Goal: Answer question/provide support: Answer question/provide support

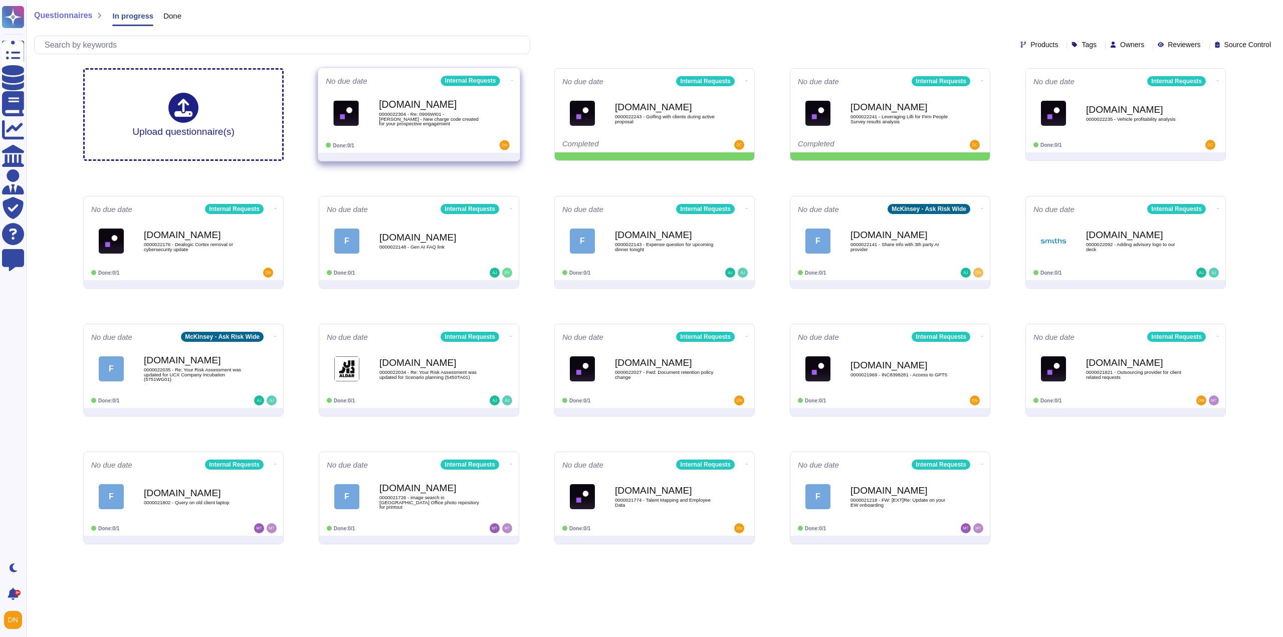
click at [391, 103] on b "[DOMAIN_NAME]" at bounding box center [429, 105] width 101 height 10
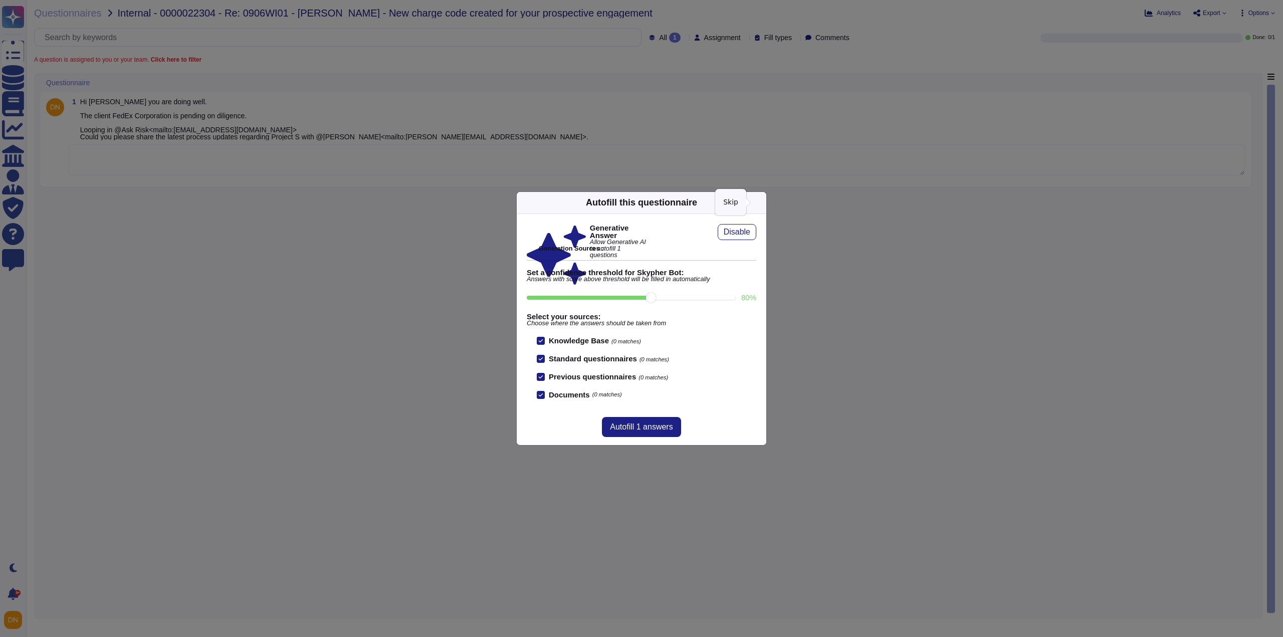
click at [760, 202] on icon at bounding box center [760, 202] width 0 height 0
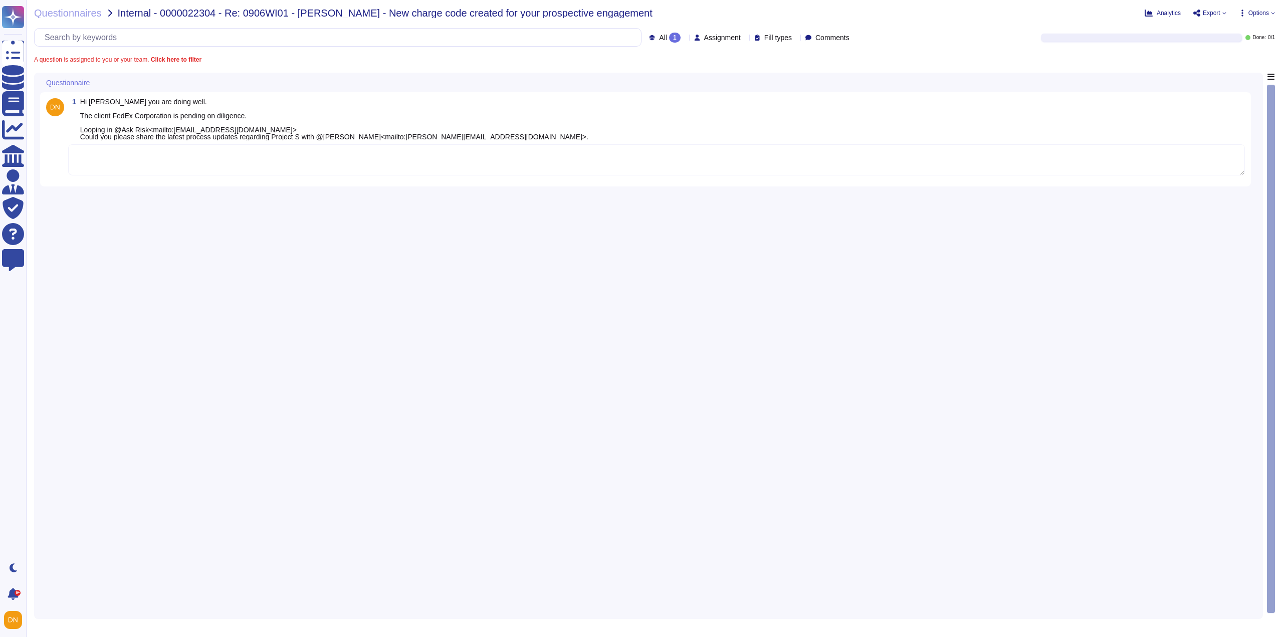
click at [599, 175] on textarea at bounding box center [656, 159] width 1176 height 31
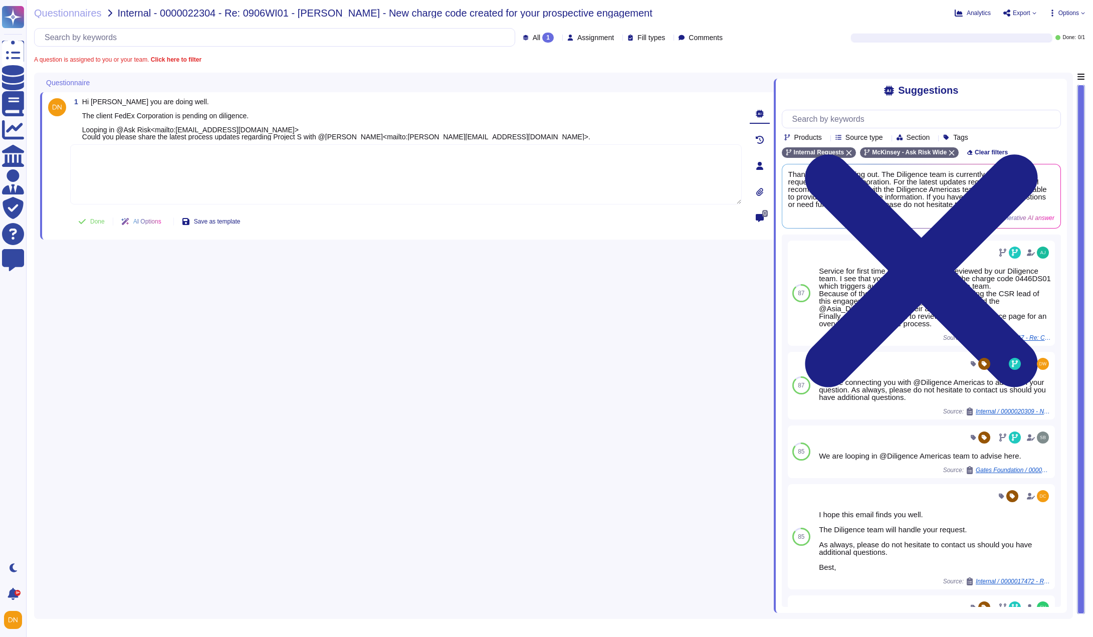
paste textarea "Thank you for contacting the Ask Risk team and for your diligence in this matte…"
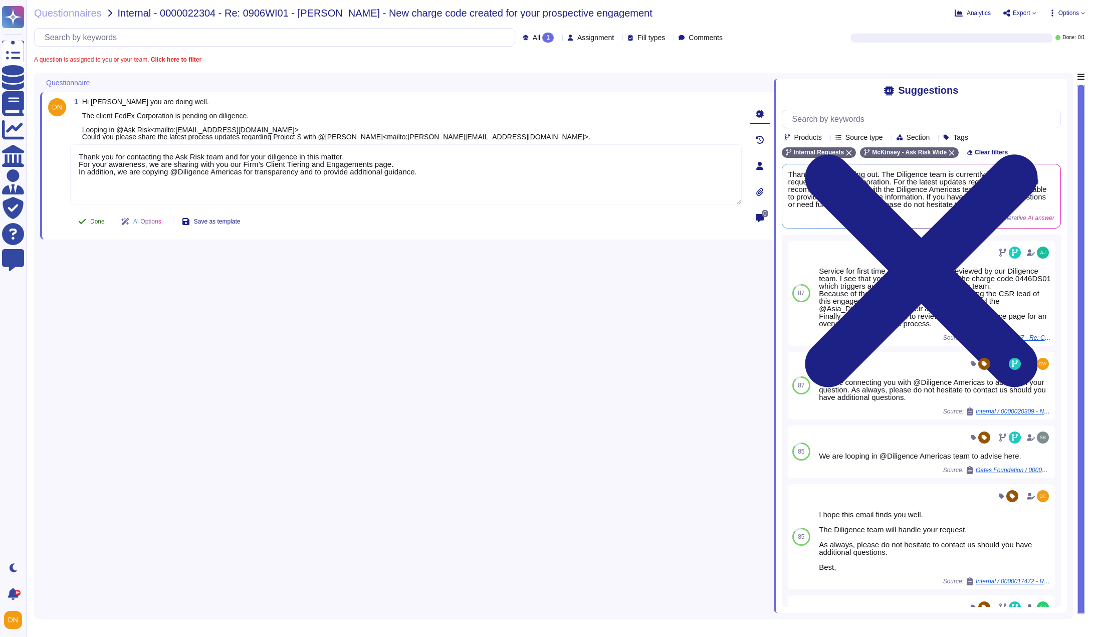
type textarea "Thank you for contacting the Ask Risk team and for your diligence in this matte…"
click at [95, 224] on span "Done" at bounding box center [97, 221] width 15 height 6
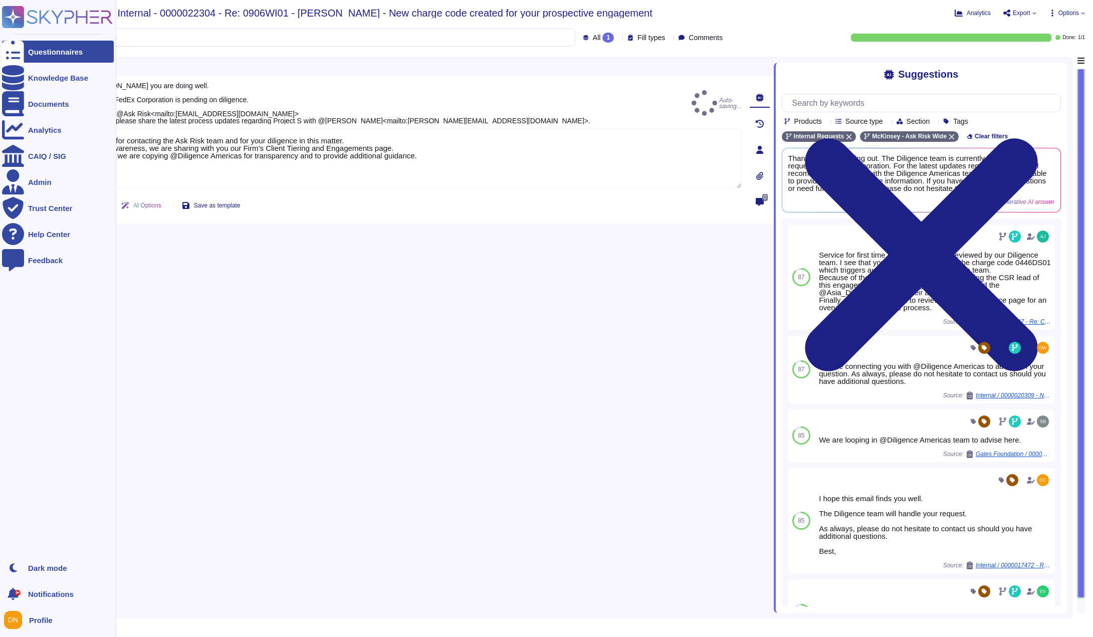
click at [18, 48] on icon at bounding box center [13, 52] width 22 height 30
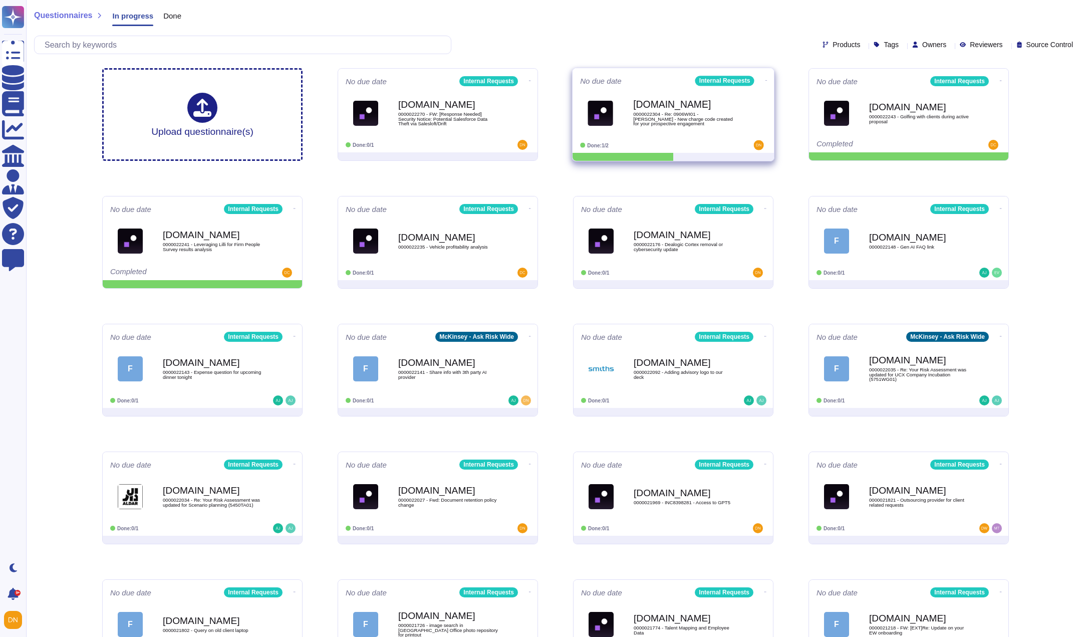
click at [663, 129] on div "Force.com 0000022304 - Re: 0906WI01 - Alex Cosmas - New charge code created for…" at bounding box center [683, 113] width 101 height 41
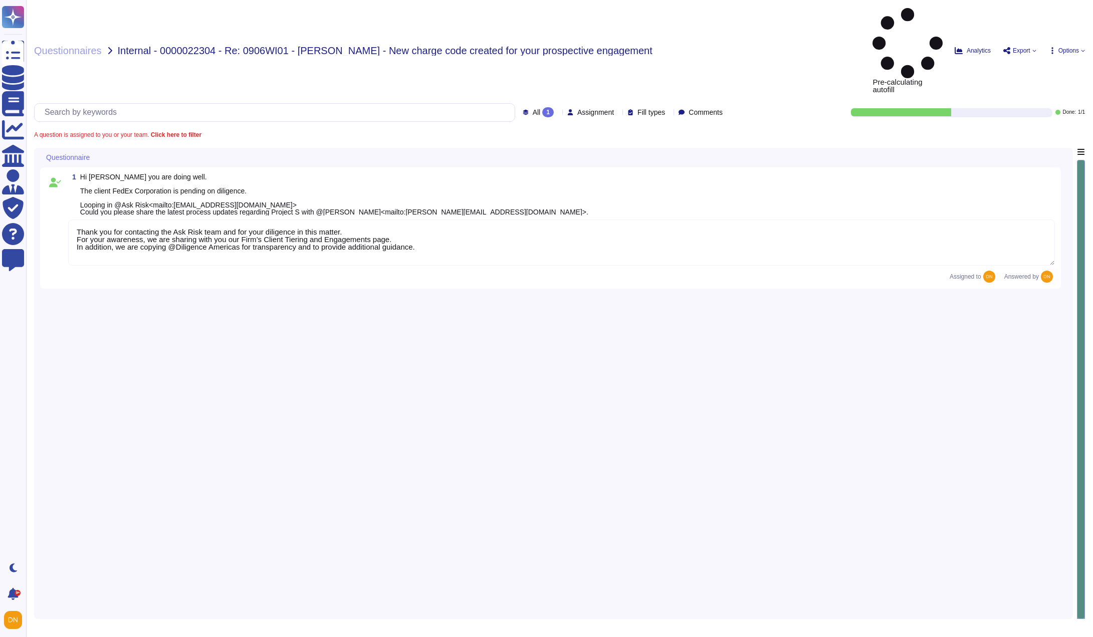
type textarea "Thank you for contacting the Ask Risk team and for your diligence in this matte…"
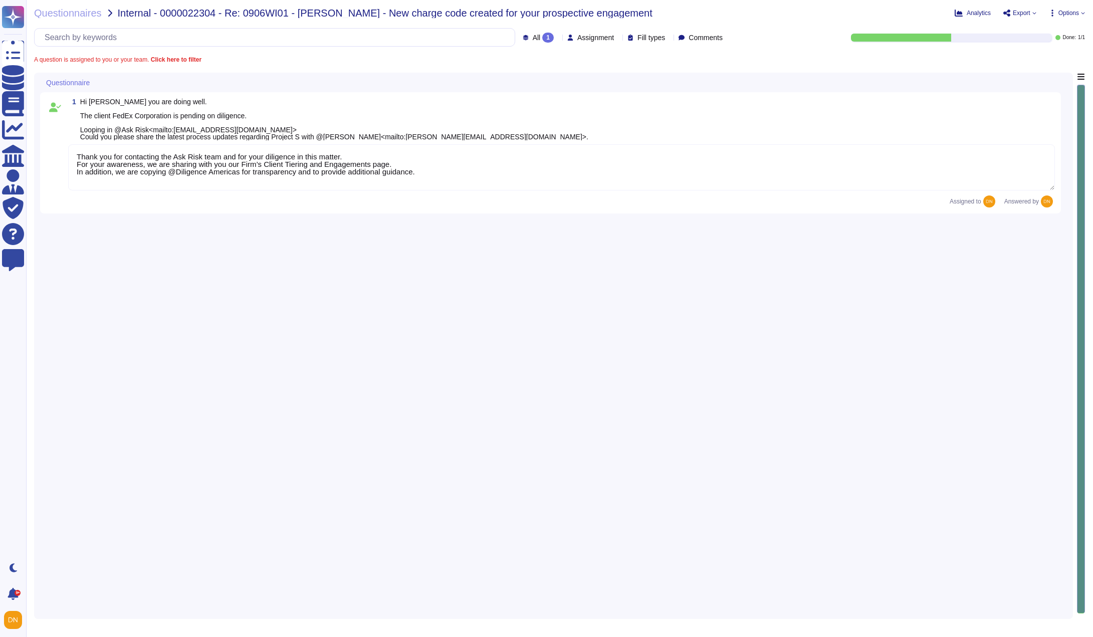
click at [145, 190] on textarea "Thank you for contacting the Ask Risk team and for your diligence in this matte…" at bounding box center [561, 167] width 987 height 46
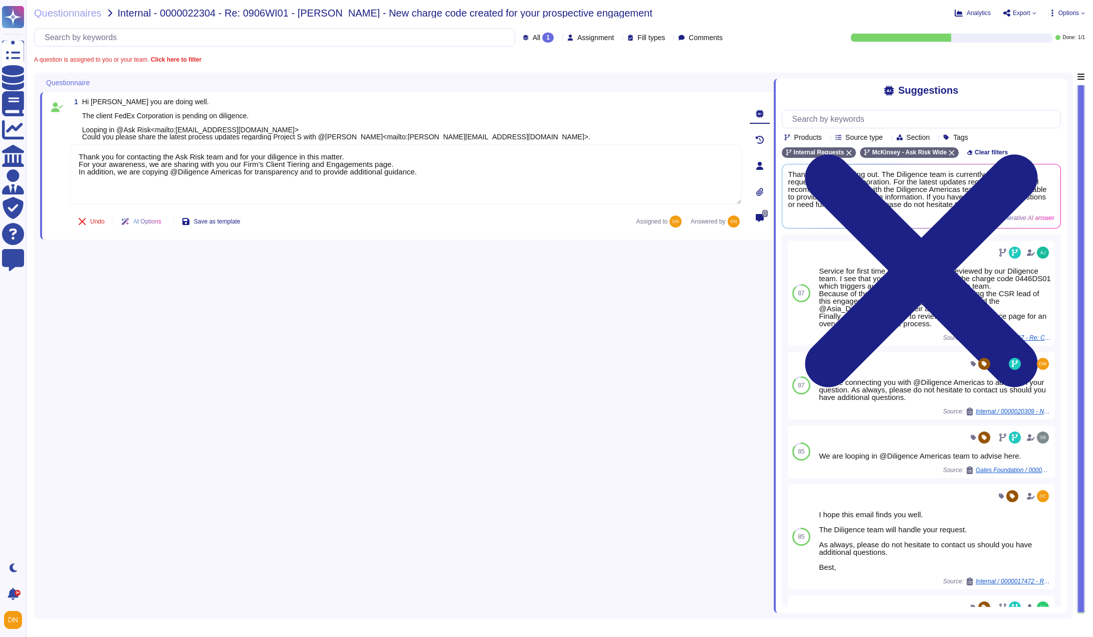
click at [1003, 37] on div at bounding box center [951, 38] width 200 height 8
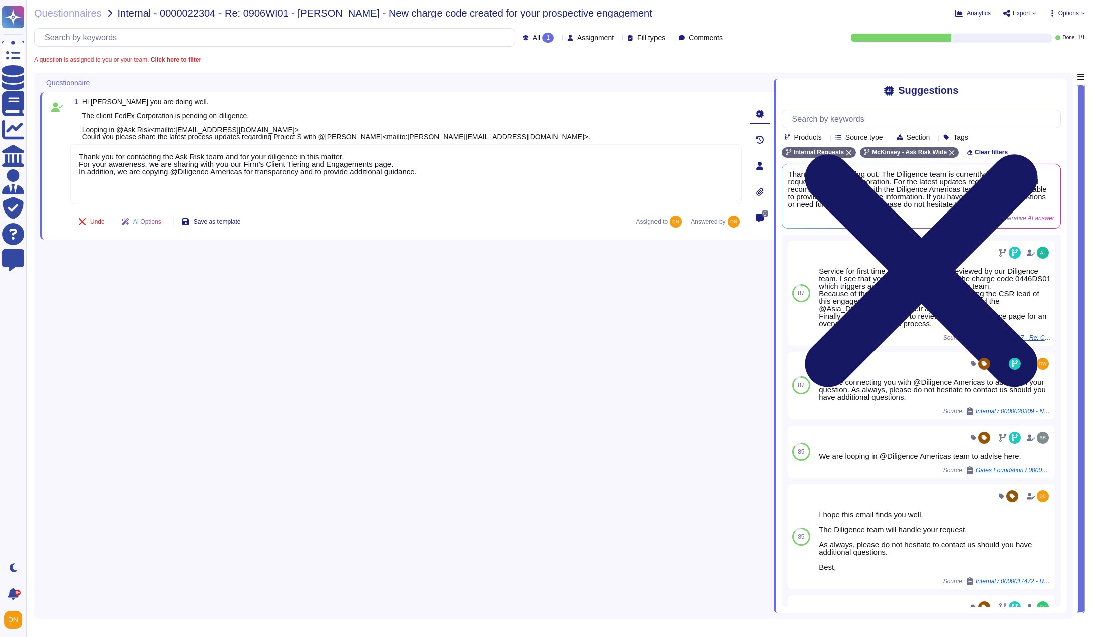
click at [1050, 90] on icon at bounding box center [921, 271] width 279 height 372
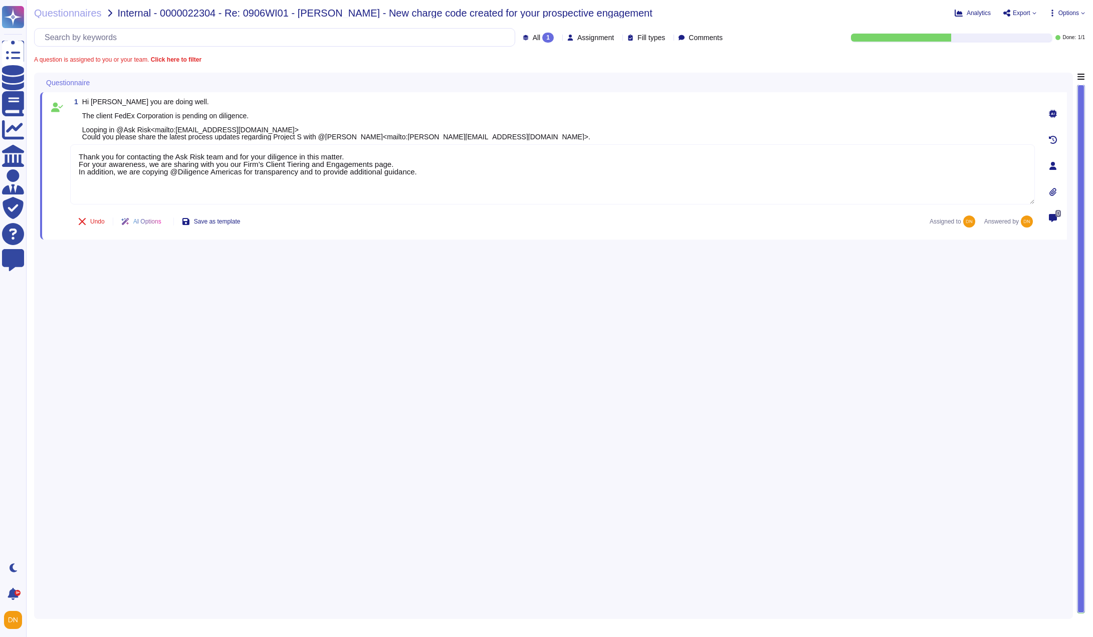
click at [687, 325] on div "1 Hi James Hope you are doing well. The client FedEx Corporation is pending on …" at bounding box center [553, 343] width 1027 height 540
click at [533, 41] on div "All 1" at bounding box center [540, 38] width 35 height 10
click at [533, 91] on div "Done 1" at bounding box center [549, 88] width 81 height 11
click at [542, 38] on div "1" at bounding box center [548, 38] width 12 height 10
click at [531, 65] on div "All 1" at bounding box center [541, 63] width 81 height 11
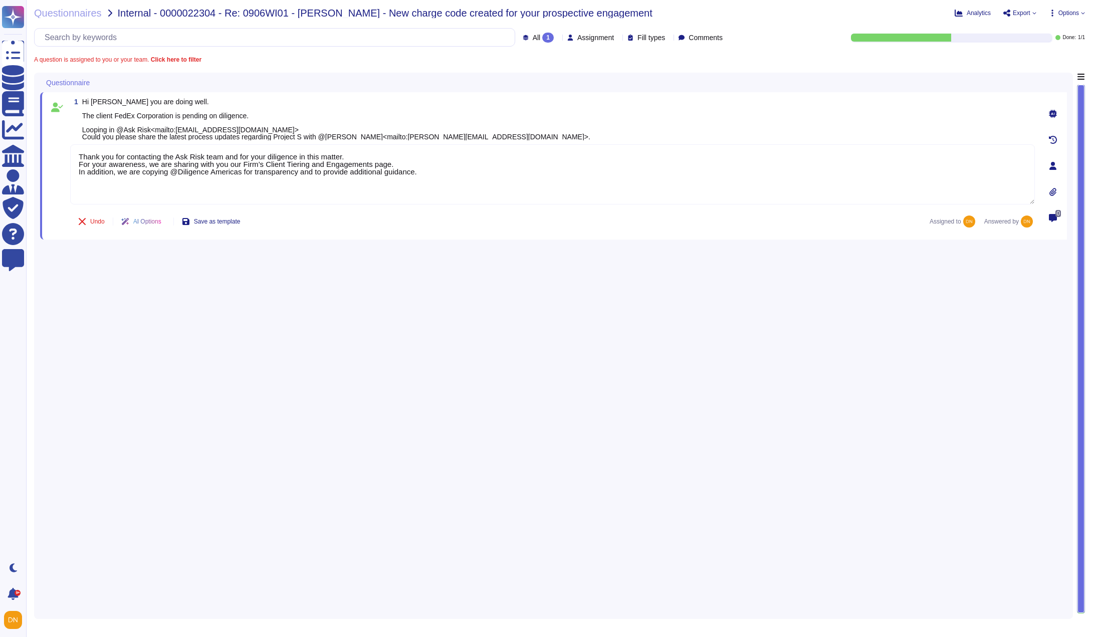
click at [542, 38] on div "1" at bounding box center [548, 38] width 12 height 10
click at [532, 85] on div "Done 1" at bounding box center [549, 88] width 81 height 11
click at [284, 233] on div "Undo AI Options Save as template Assigned to Answered by" at bounding box center [552, 221] width 964 height 24
click at [1037, 46] on div "Done 1 Assignment Fill types Comments Done: 1 / 1" at bounding box center [559, 37] width 1051 height 19
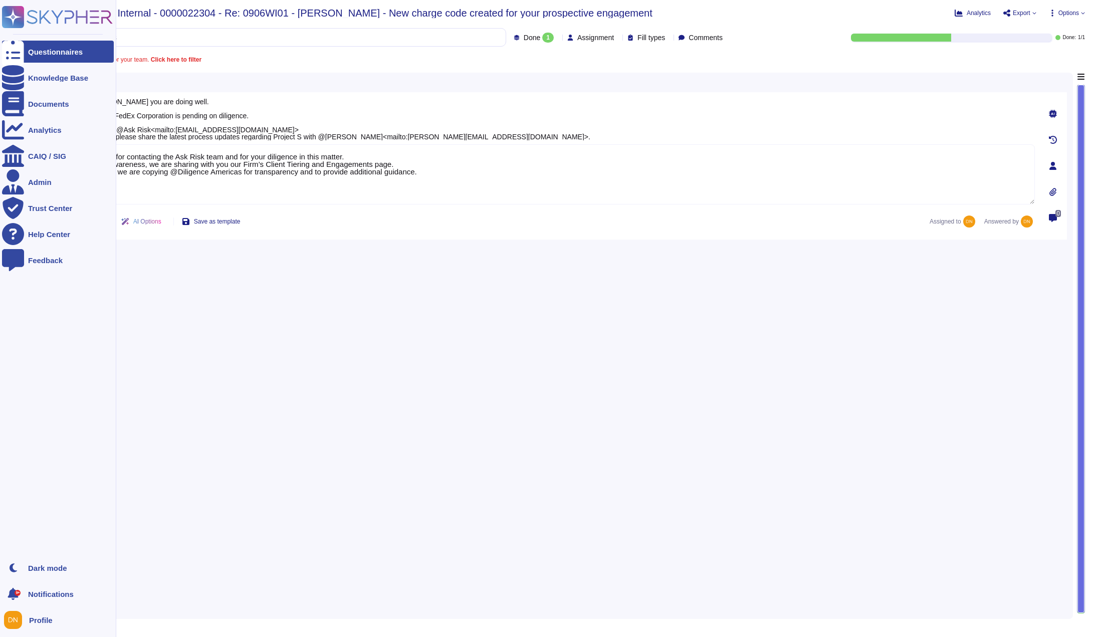
click at [10, 52] on icon at bounding box center [13, 52] width 22 height 30
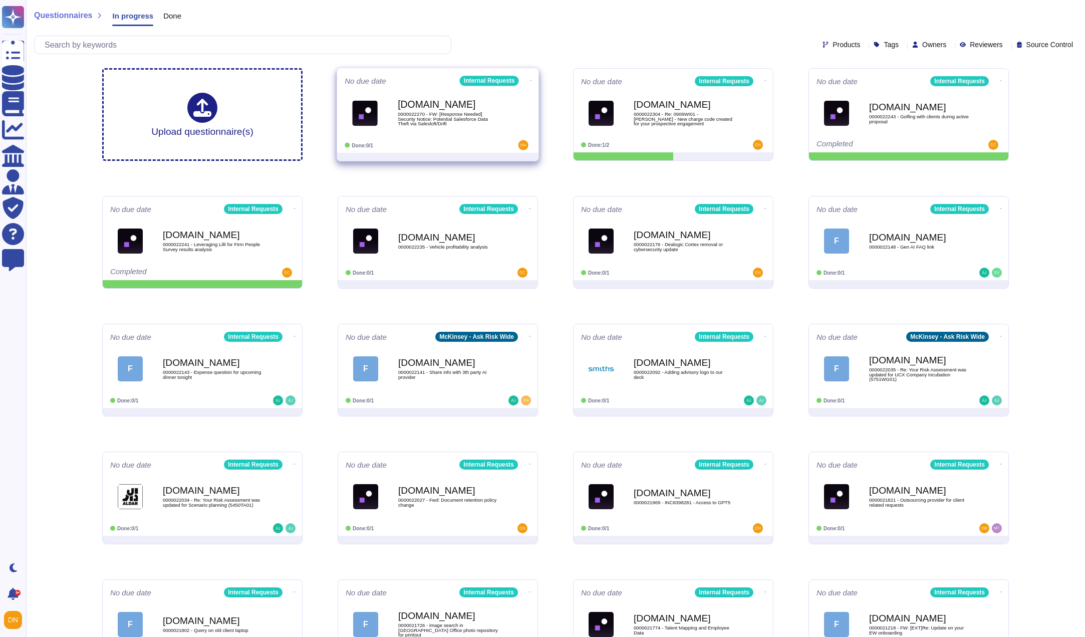
click at [466, 122] on span "0000022270 - FW: [Response Needed] Security Notice: Potential Salesforce Data T…" at bounding box center [448, 119] width 101 height 15
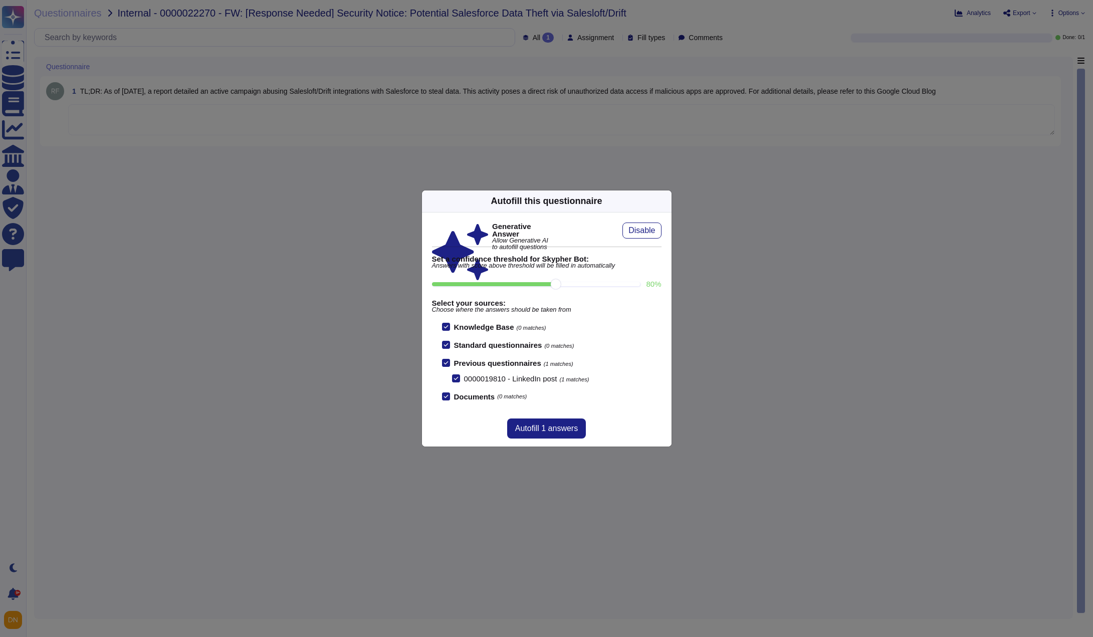
click at [665, 201] on icon at bounding box center [665, 201] width 0 height 0
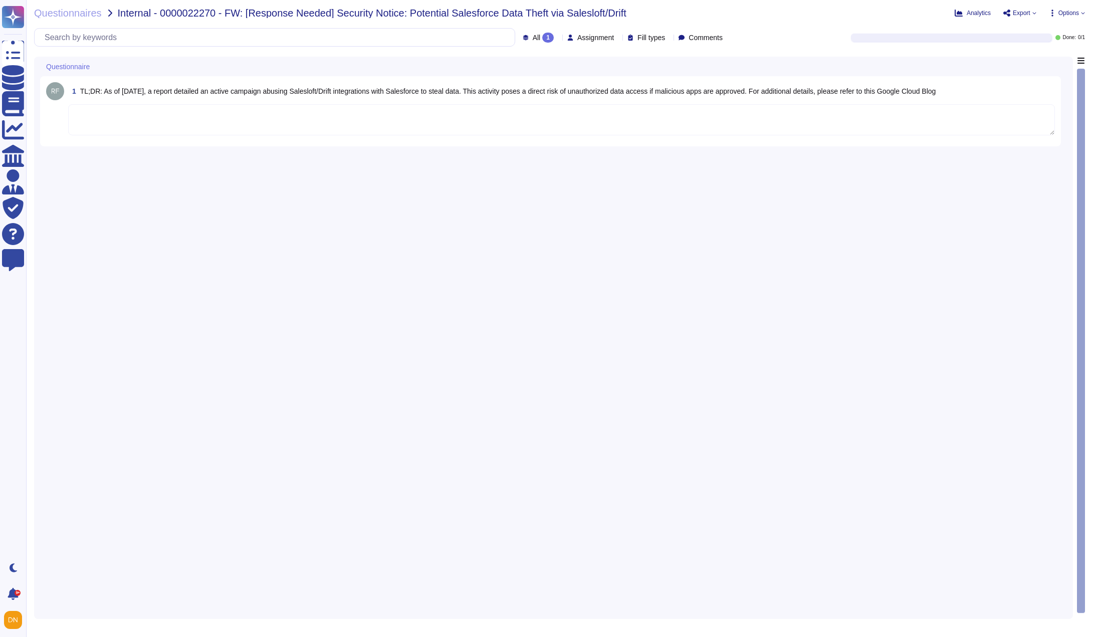
click at [554, 142] on div "1 TL;DR: As of August 15, 2025, a report detailed an active campaign abusing Sa…" at bounding box center [550, 111] width 1021 height 70
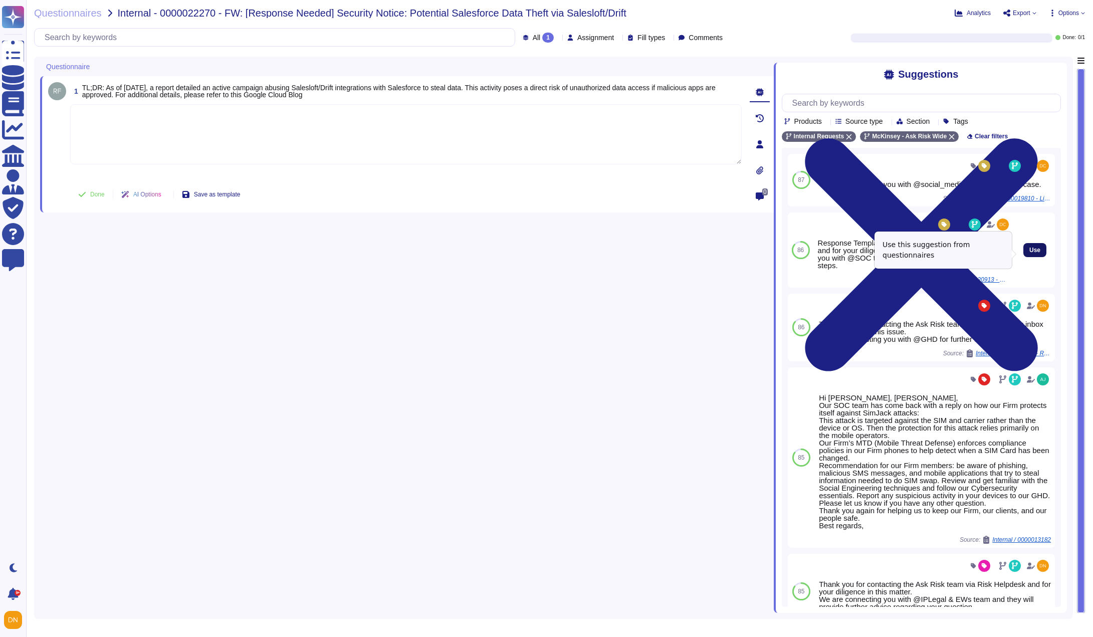
click at [1029, 250] on span "Use" at bounding box center [1034, 250] width 11 height 6
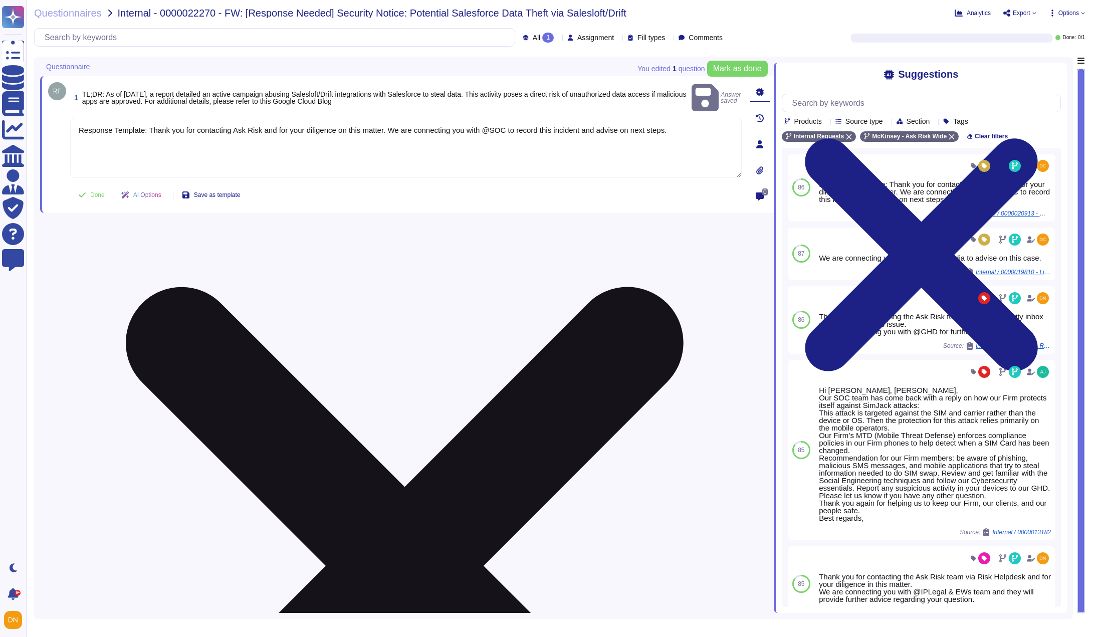
click at [230, 150] on textarea "Response Template: Thank you for contacting Ask Risk and for your diligence on …" at bounding box center [405, 148] width 671 height 60
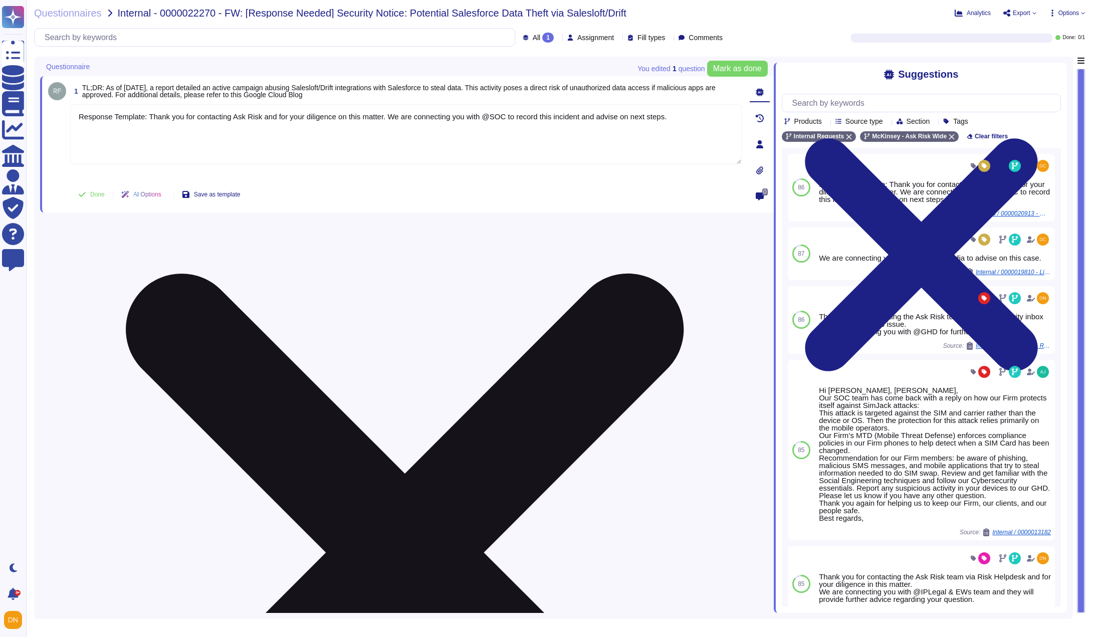
drag, startPoint x: 671, startPoint y: 119, endPoint x: 147, endPoint y: 116, distance: 524.1
click at [147, 116] on textarea "Response Template: Thank you for contacting Ask Risk and for your diligence on …" at bounding box center [405, 134] width 671 height 60
click at [189, 144] on textarea "Response Template: Thank you for contacting Ask Risk and for your diligence on …" at bounding box center [405, 134] width 671 height 60
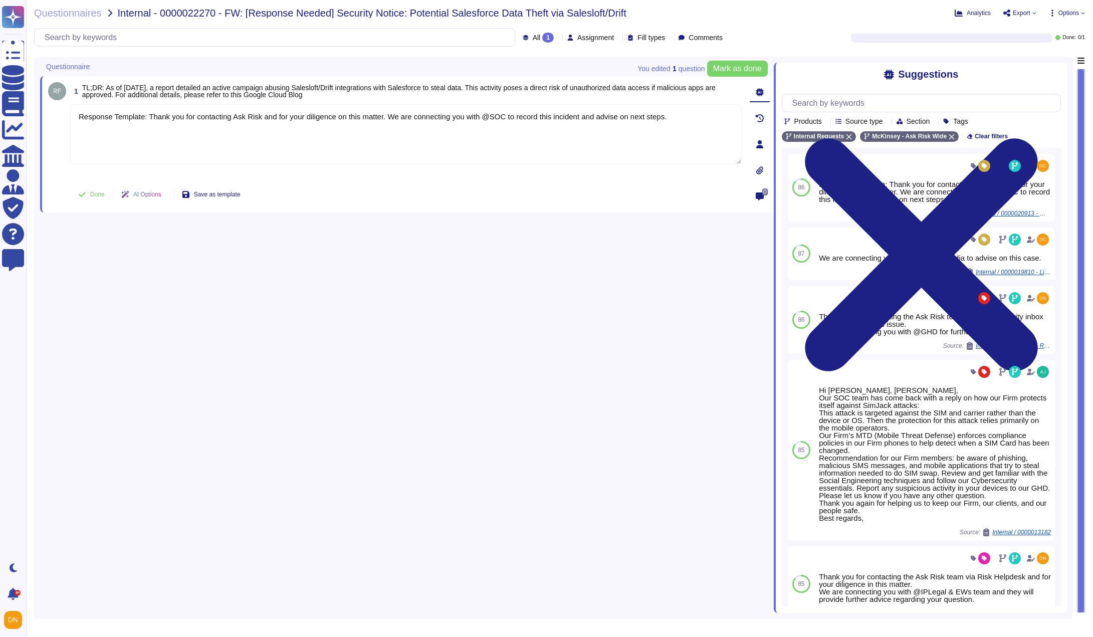
drag, startPoint x: 145, startPoint y: 118, endPoint x: 47, endPoint y: 107, distance: 99.3
click at [47, 107] on div "1 TL;DR: As of August 15, 2025, a report detailed an active campaign abusing Sa…" at bounding box center [407, 144] width 734 height 136
type textarea "Thank you for contacting Ask Risk and for your diligence on this matter. We are…"
click at [96, 196] on span "Done" at bounding box center [97, 194] width 15 height 6
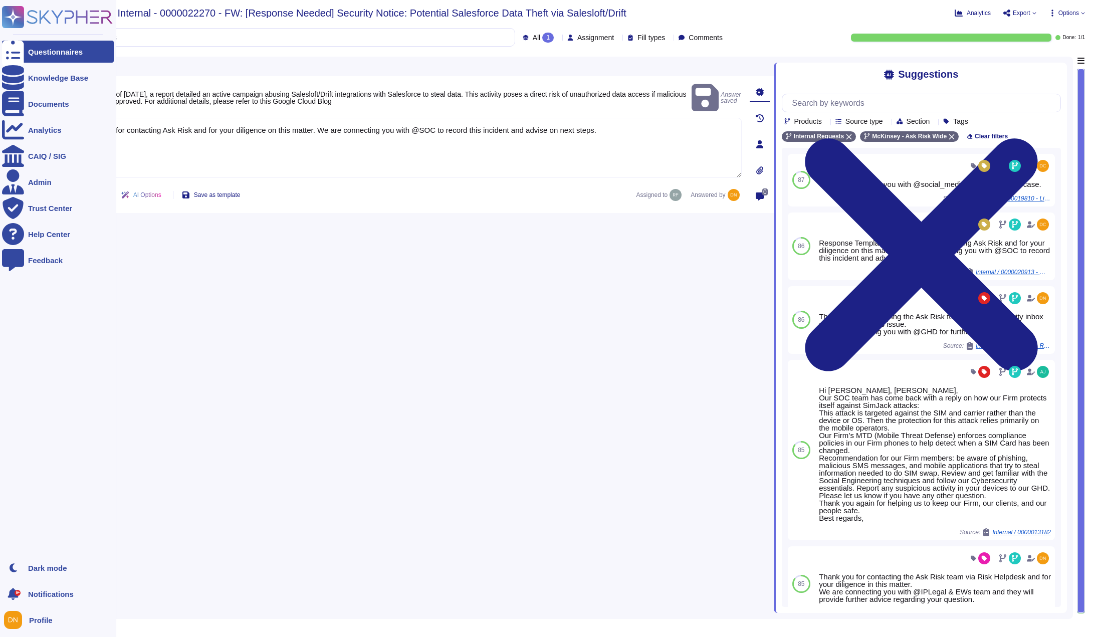
click at [17, 49] on icon at bounding box center [13, 52] width 22 height 30
